Goal: Navigation & Orientation: Go to known website

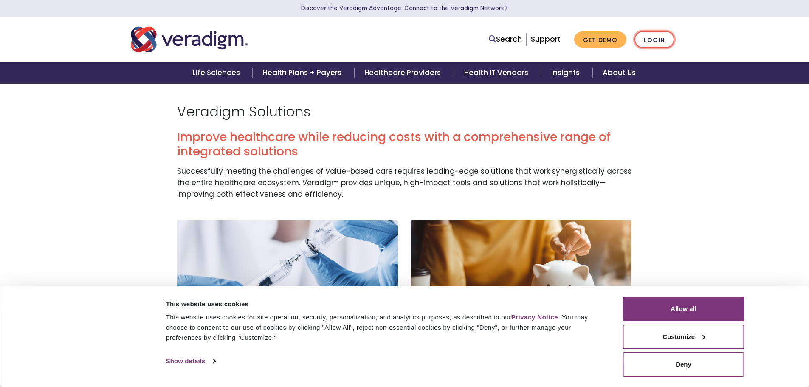
click at [654, 35] on link "Login" at bounding box center [654, 39] width 40 height 17
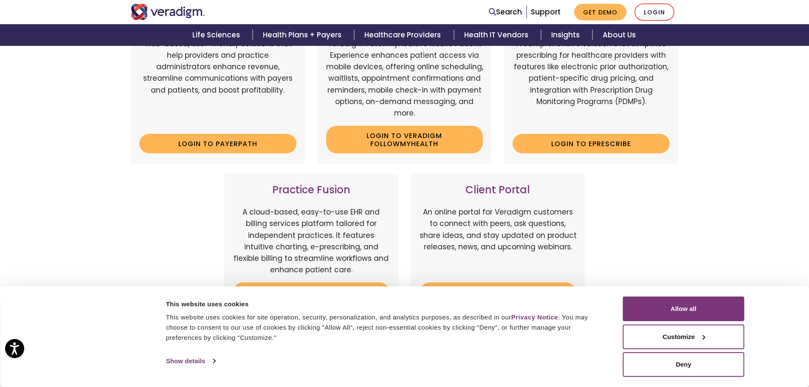
scroll to position [170, 0]
click at [656, 307] on button "Allow all" at bounding box center [683, 308] width 121 height 25
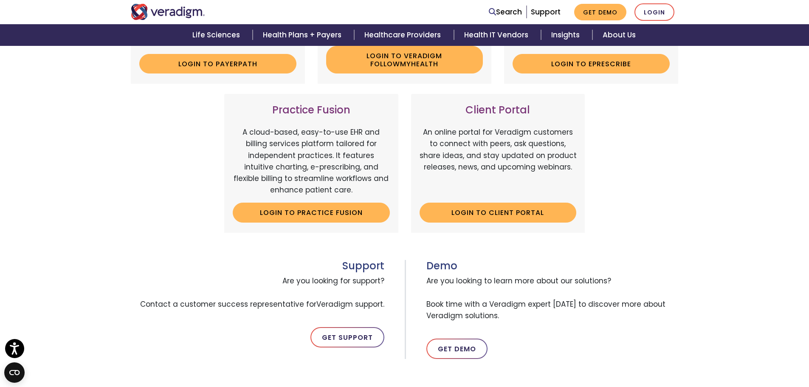
scroll to position [255, 0]
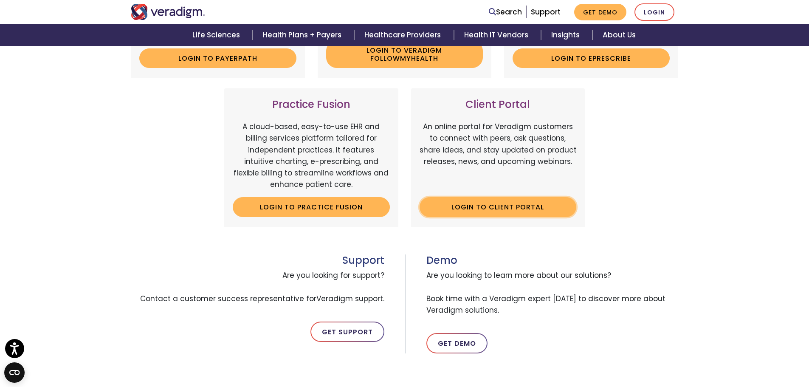
click at [521, 203] on link "Login to Client Portal" at bounding box center [498, 207] width 157 height 20
click at [488, 217] on link "Login to Client Portal" at bounding box center [498, 207] width 157 height 20
click at [197, 242] on div "Support Are you looking for support? Contact a customer success representative …" at bounding box center [404, 295] width 561 height 116
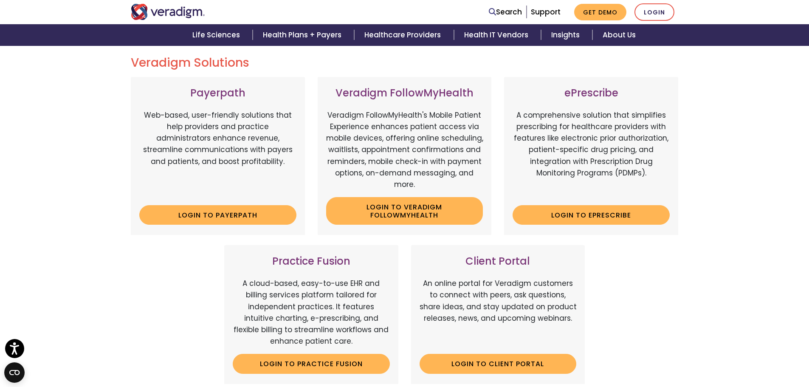
scroll to position [85, 0]
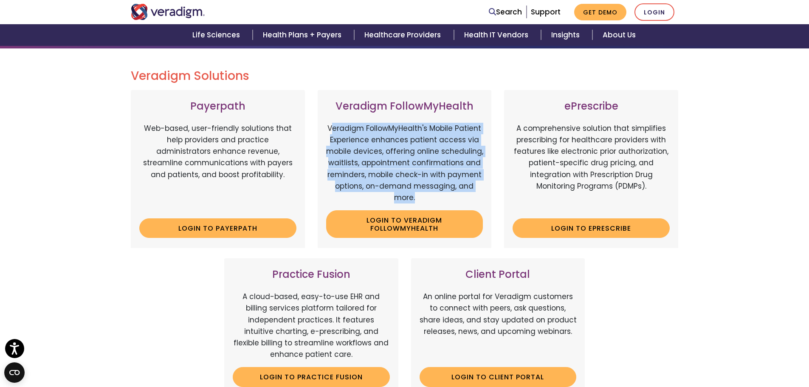
drag, startPoint x: 333, startPoint y: 130, endPoint x: 437, endPoint y: 194, distance: 122.9
click at [437, 194] on p "Veradigm FollowMyHealth's Mobile Patient Experience enhances patient access via…" at bounding box center [404, 163] width 157 height 81
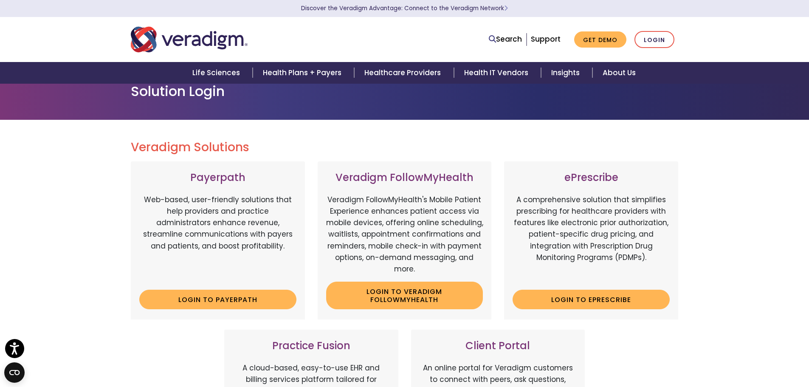
scroll to position [0, 0]
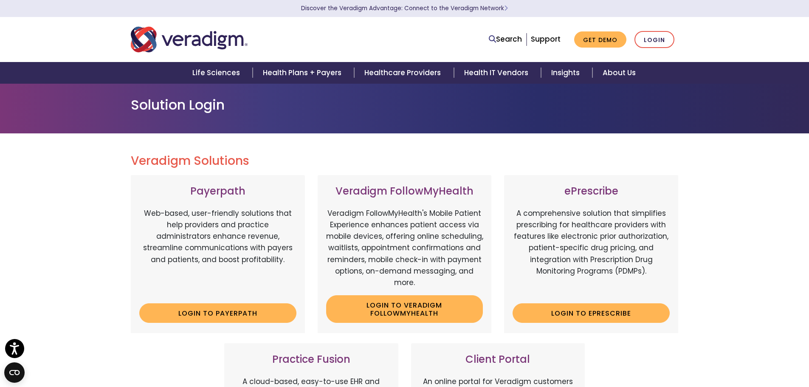
click at [225, 41] on img "Veradigm logo" at bounding box center [189, 39] width 117 height 28
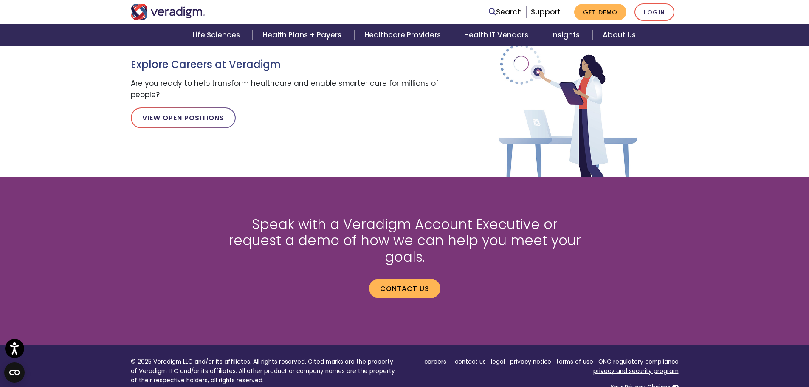
scroll to position [960, 0]
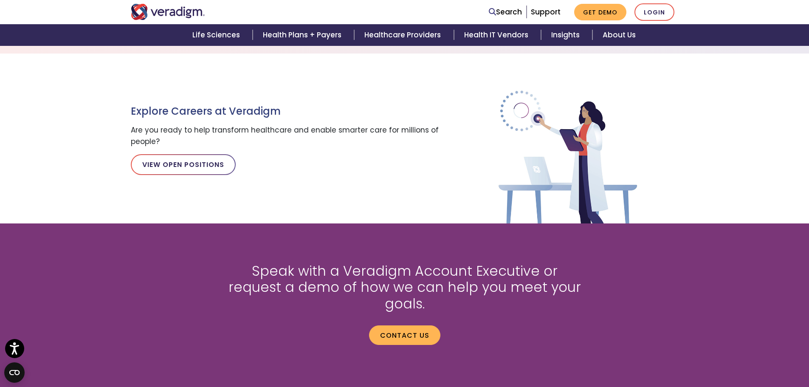
click at [257, 231] on section "Speak with a Veradigm Account Executive or request a demo of how we can help yo…" at bounding box center [404, 307] width 809 height 168
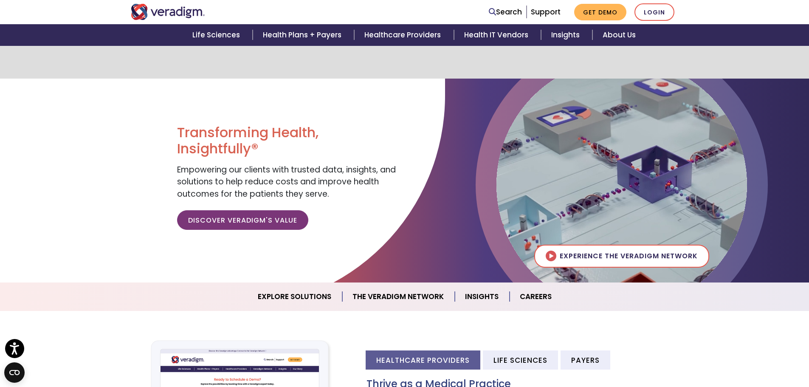
scroll to position [0, 0]
